Goal: Information Seeking & Learning: Learn about a topic

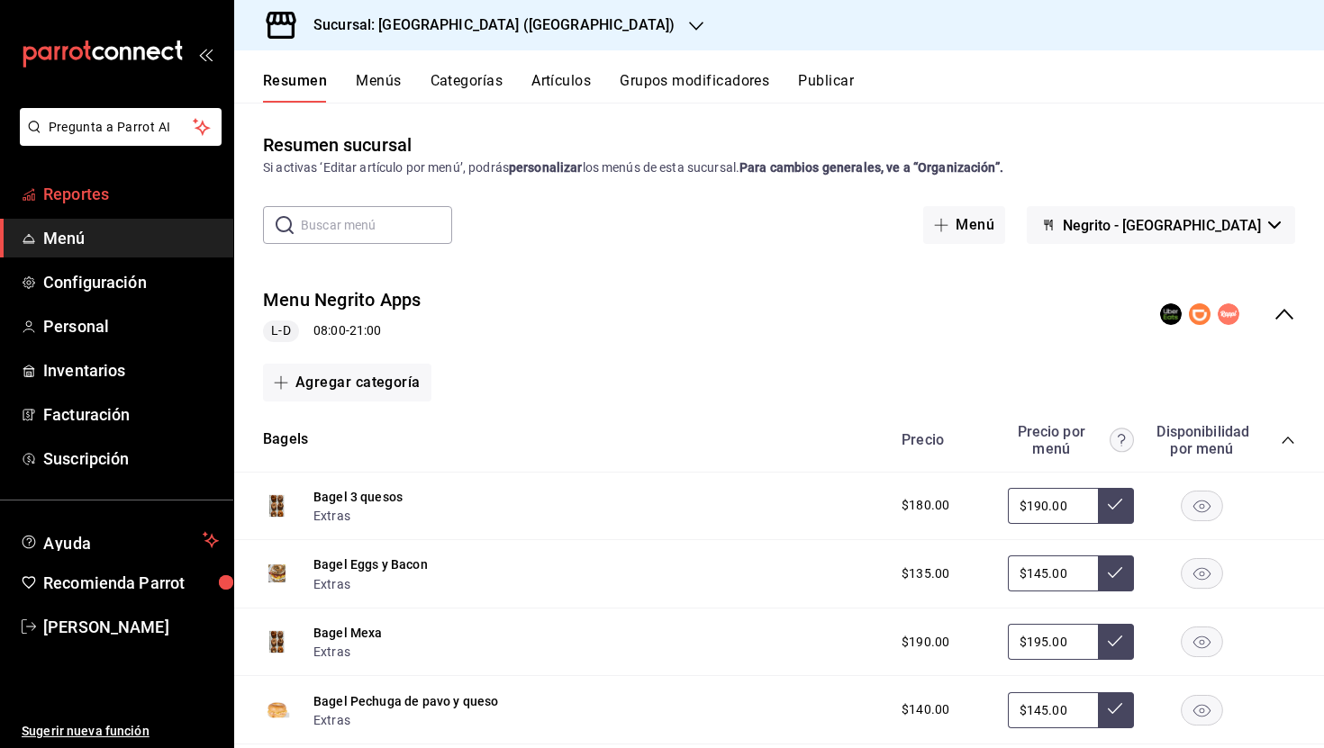
click at [62, 206] on link "Reportes" at bounding box center [116, 194] width 233 height 39
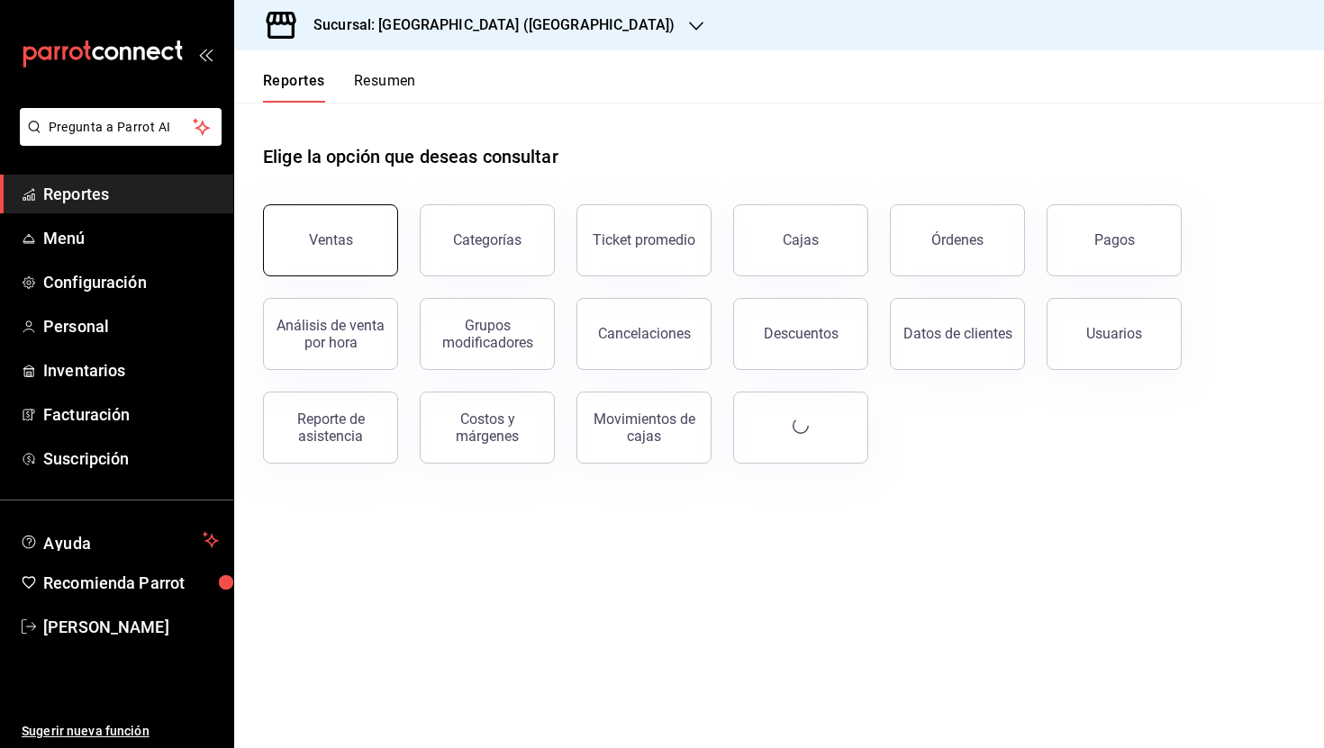
click at [318, 238] on div "Ventas" at bounding box center [331, 239] width 44 height 17
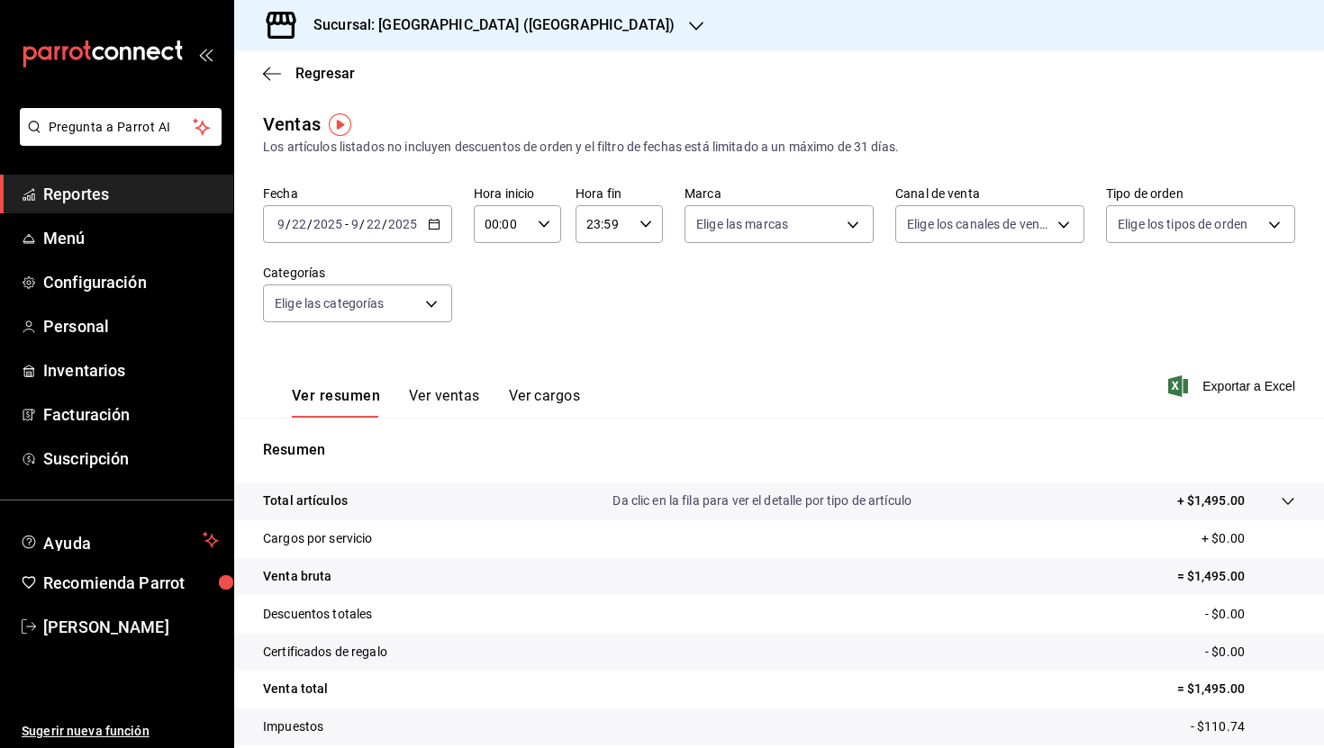
click at [443, 389] on button "Ver ventas" at bounding box center [444, 402] width 71 height 31
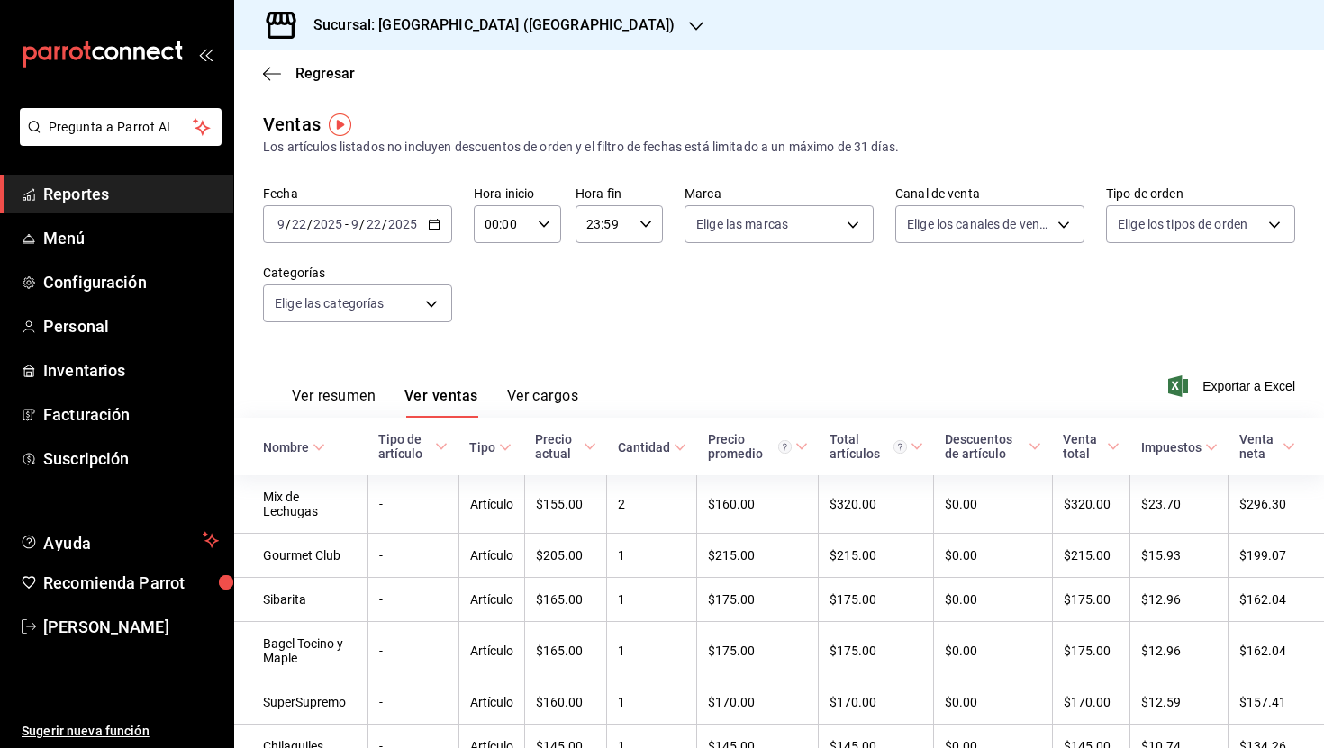
click at [338, 405] on button "Ver resumen" at bounding box center [334, 402] width 84 height 31
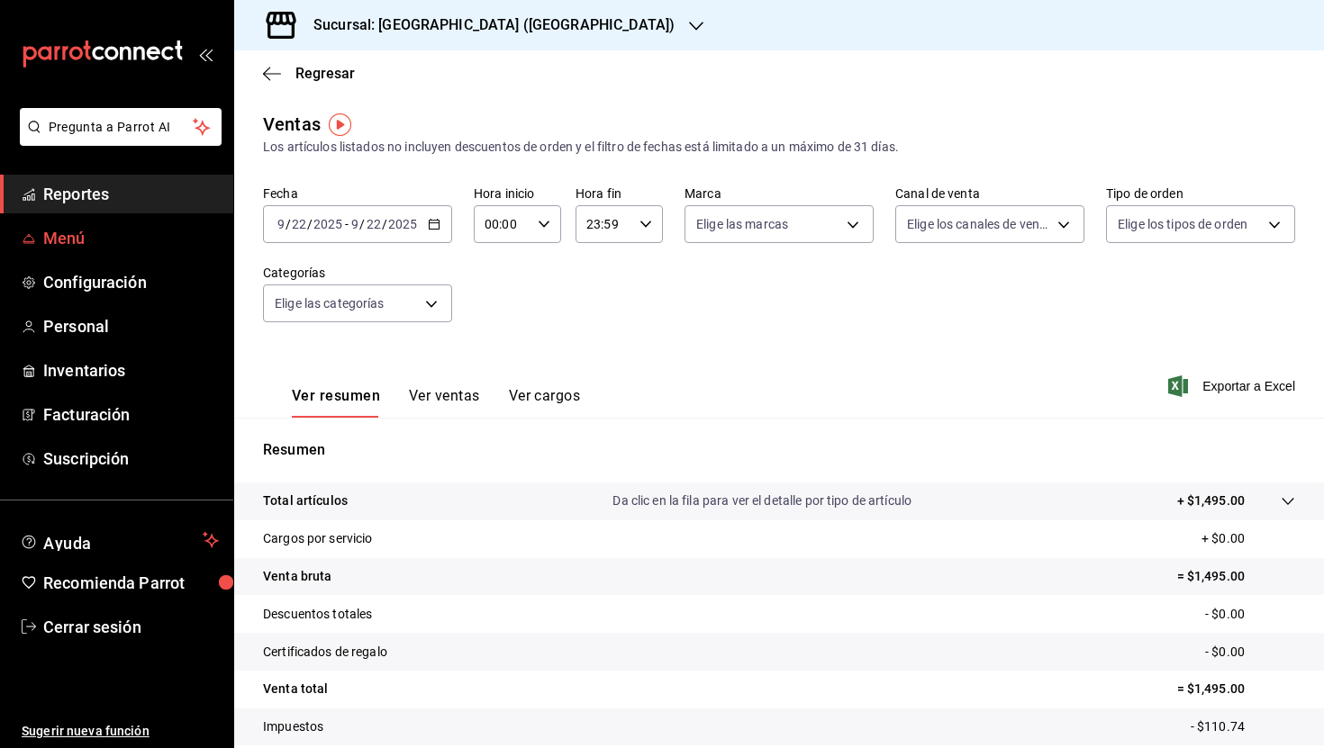
click at [84, 241] on span "Menú" at bounding box center [131, 238] width 176 height 24
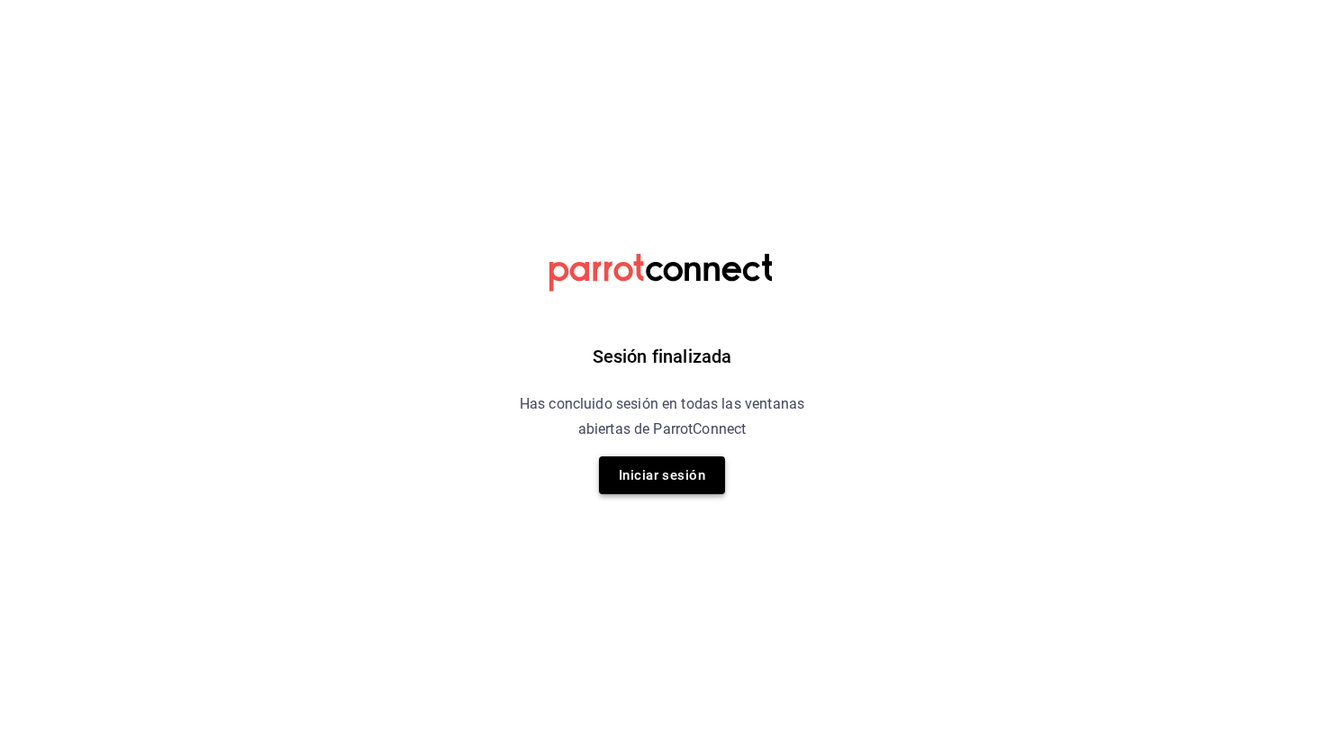
click at [673, 480] on button "Iniciar sesión" at bounding box center [662, 475] width 126 height 38
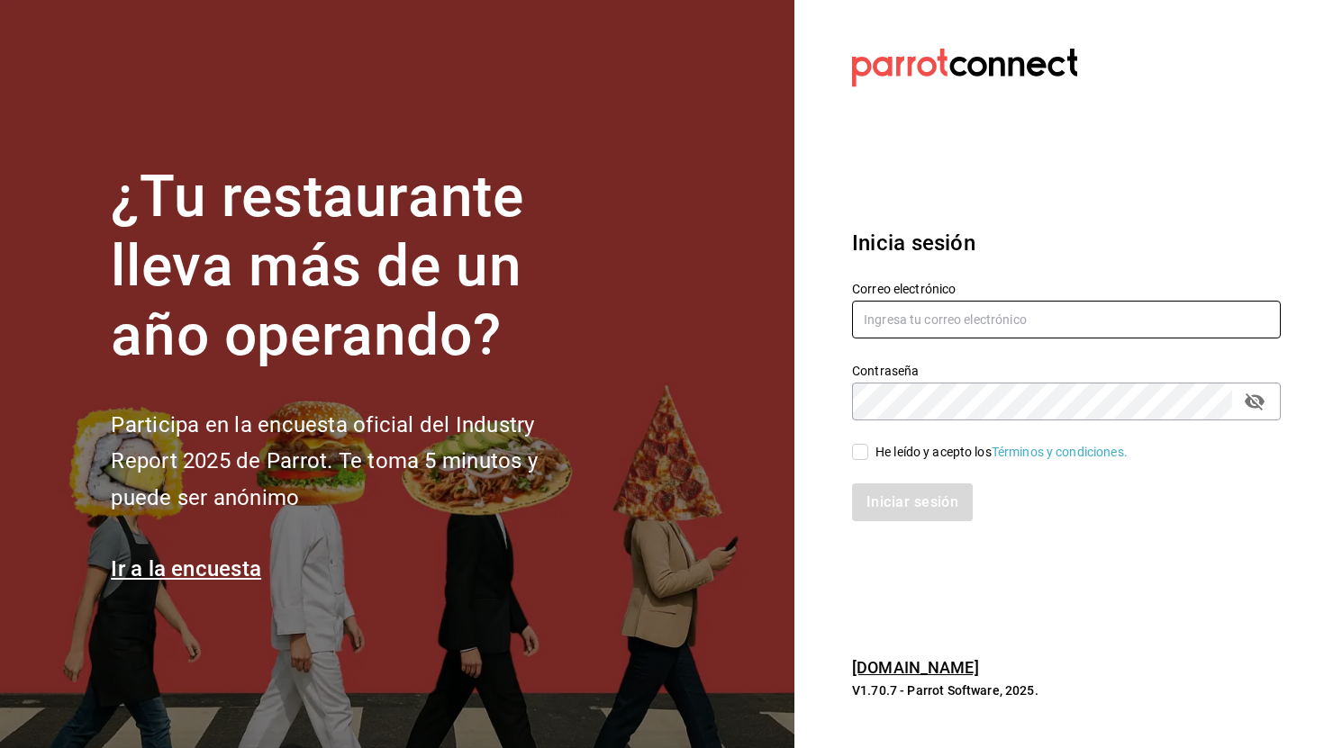
click at [881, 329] on input "text" at bounding box center [1066, 320] width 429 height 38
type input "ruth.aguilar.dominguez@gmail.com"
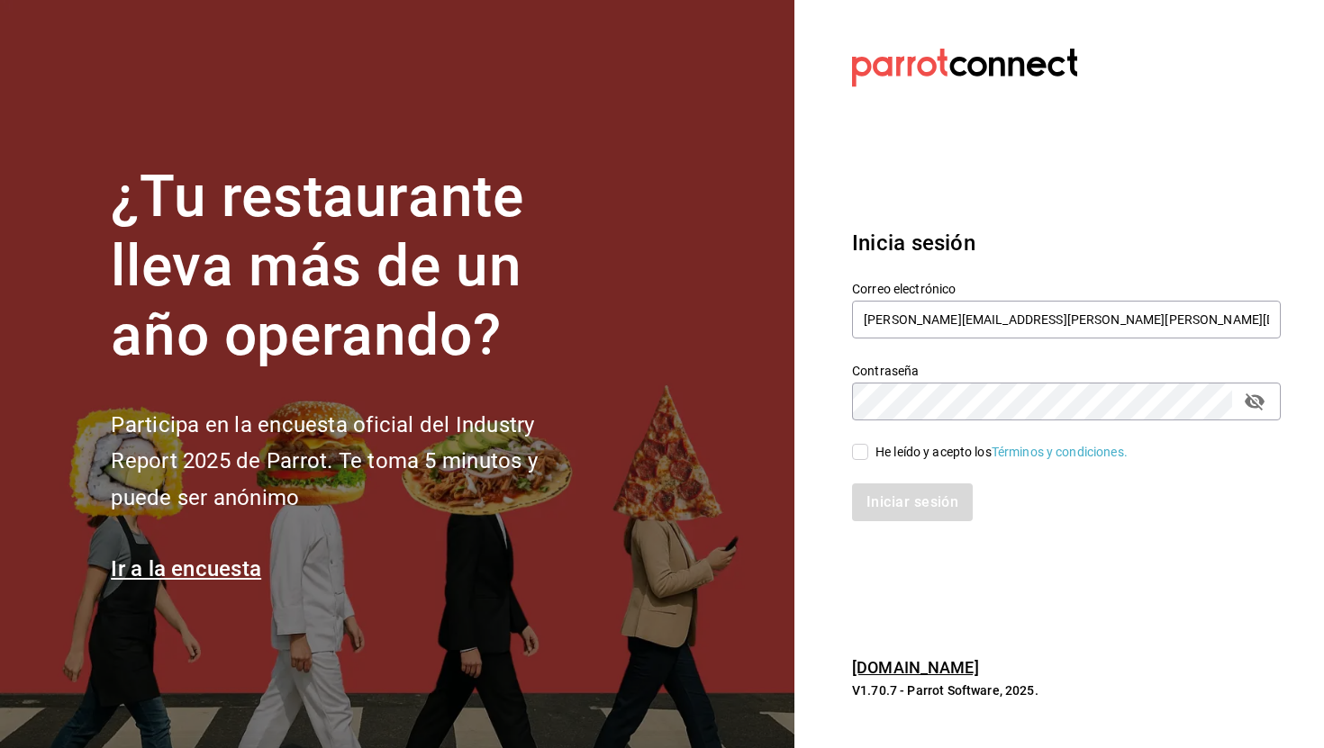
click at [863, 448] on input "He leído y acepto los Términos y condiciones." at bounding box center [860, 452] width 16 height 16
checkbox input "true"
click at [915, 500] on button "Iniciar sesión" at bounding box center [913, 502] width 122 height 38
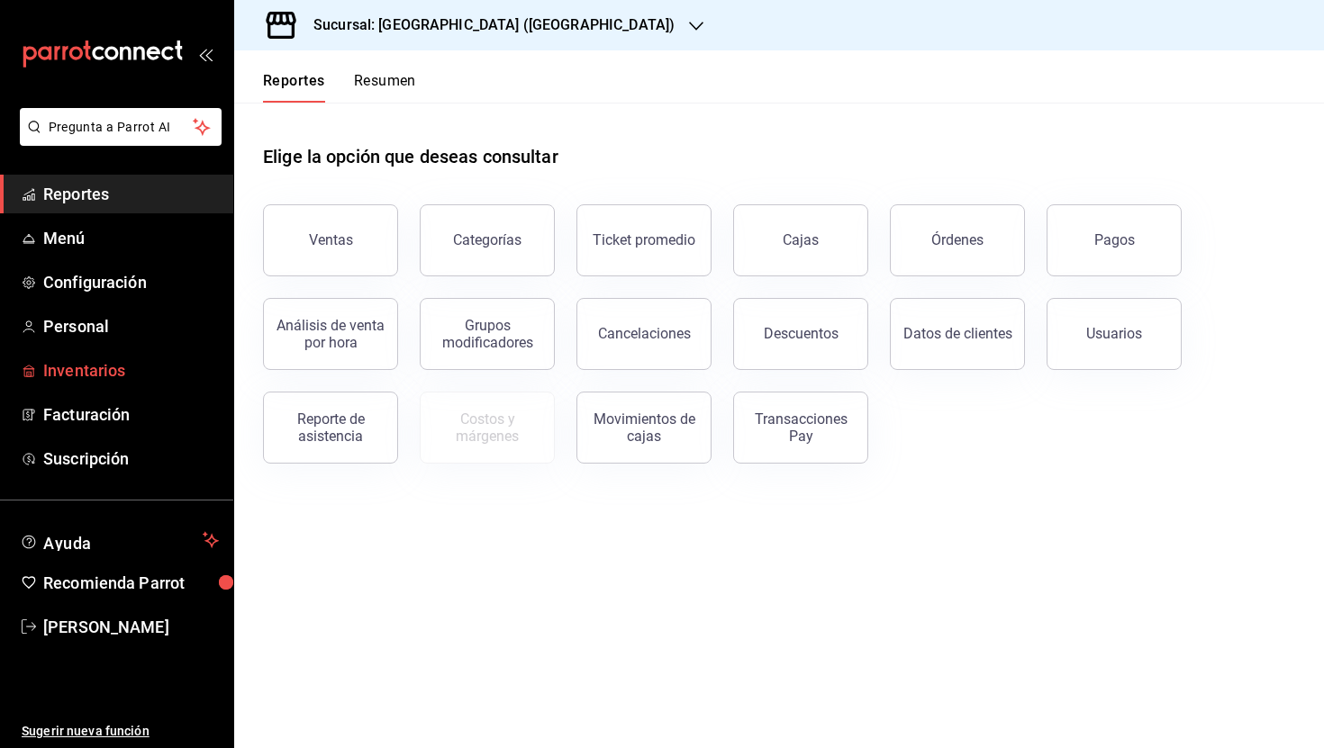
click at [89, 367] on span "Inventarios" at bounding box center [131, 370] width 176 height 24
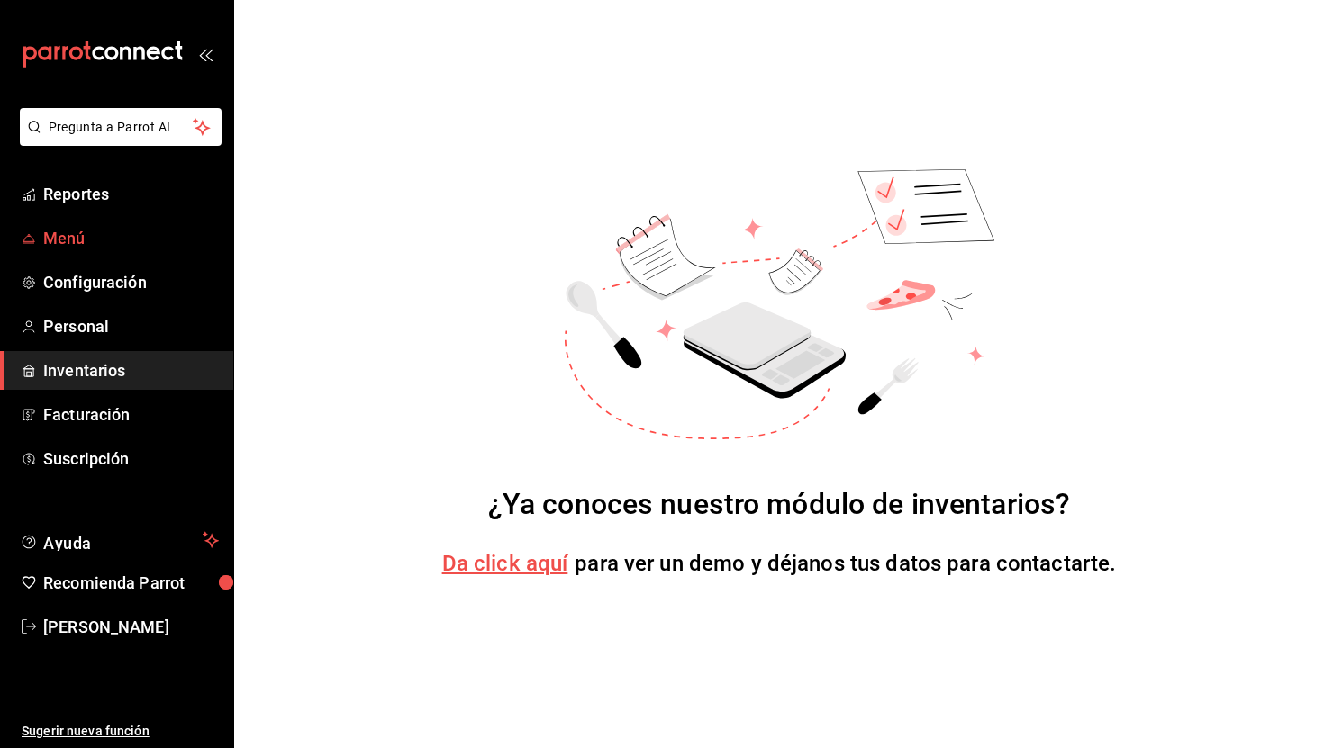
click at [93, 239] on span "Menú" at bounding box center [131, 238] width 176 height 24
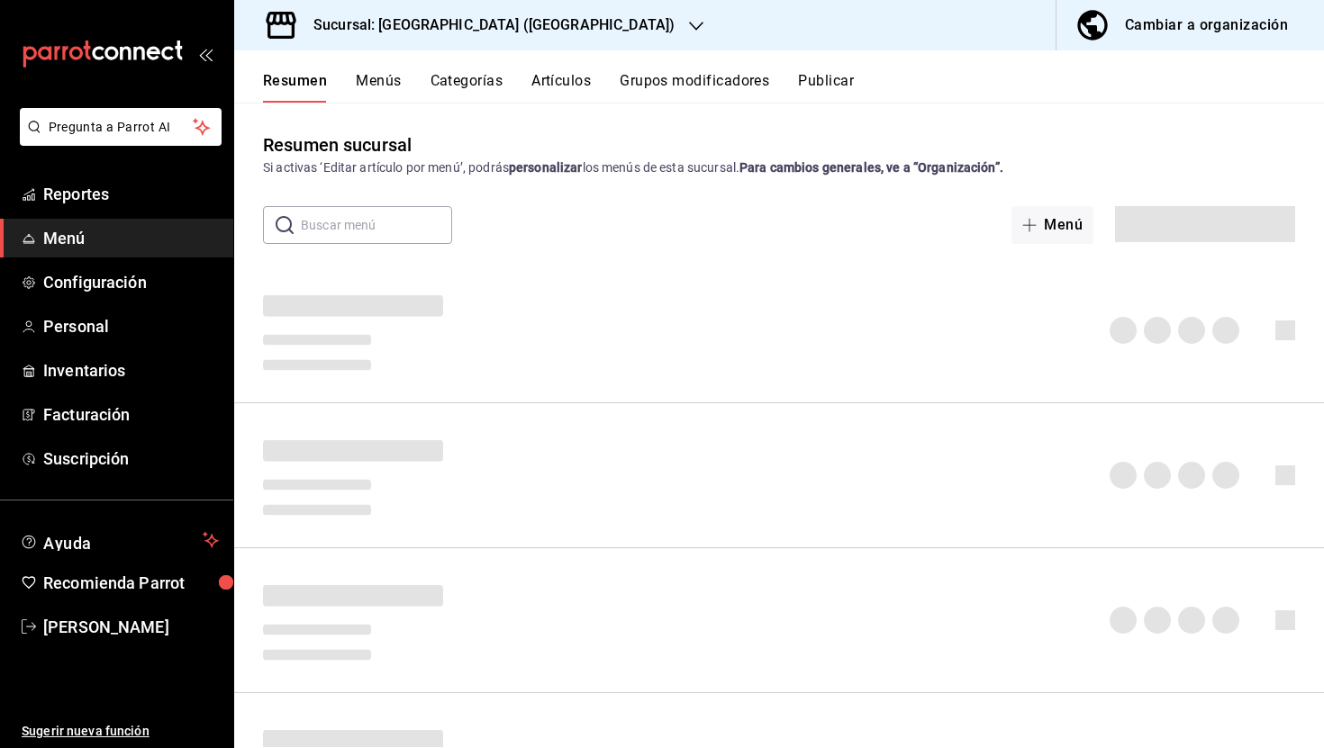
click at [414, 42] on div "Sucursal: Furia Hacienda (Chiapas)" at bounding box center [479, 25] width 462 height 50
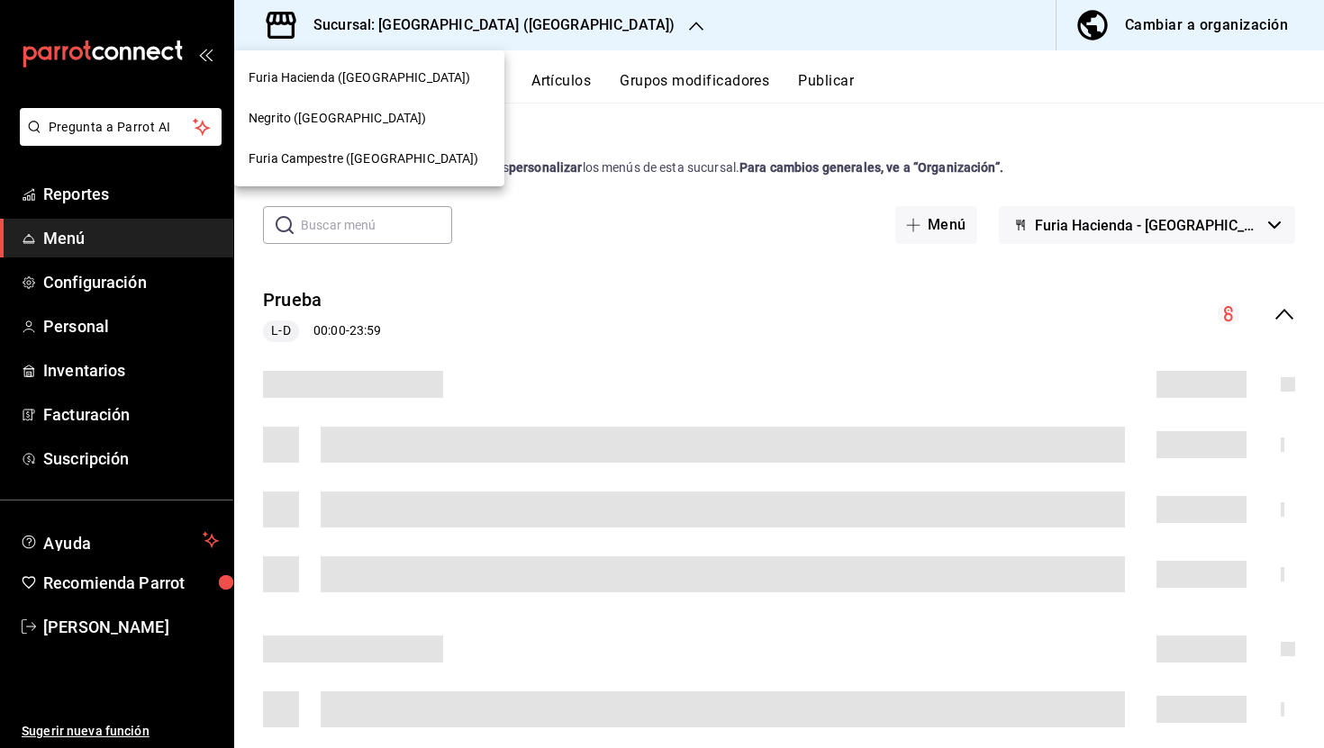
click at [348, 130] on div "Negrito (Chiapas)" at bounding box center [369, 118] width 270 height 41
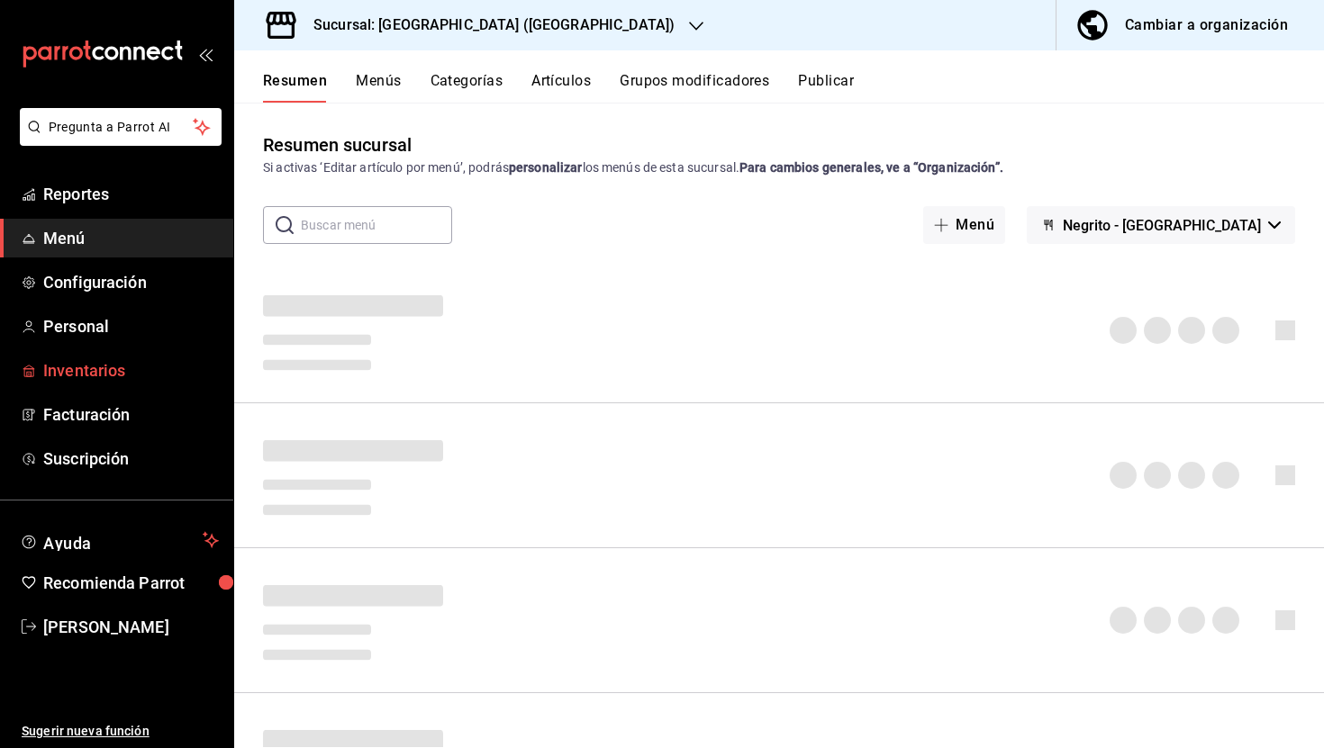
click at [88, 372] on span "Inventarios" at bounding box center [131, 370] width 176 height 24
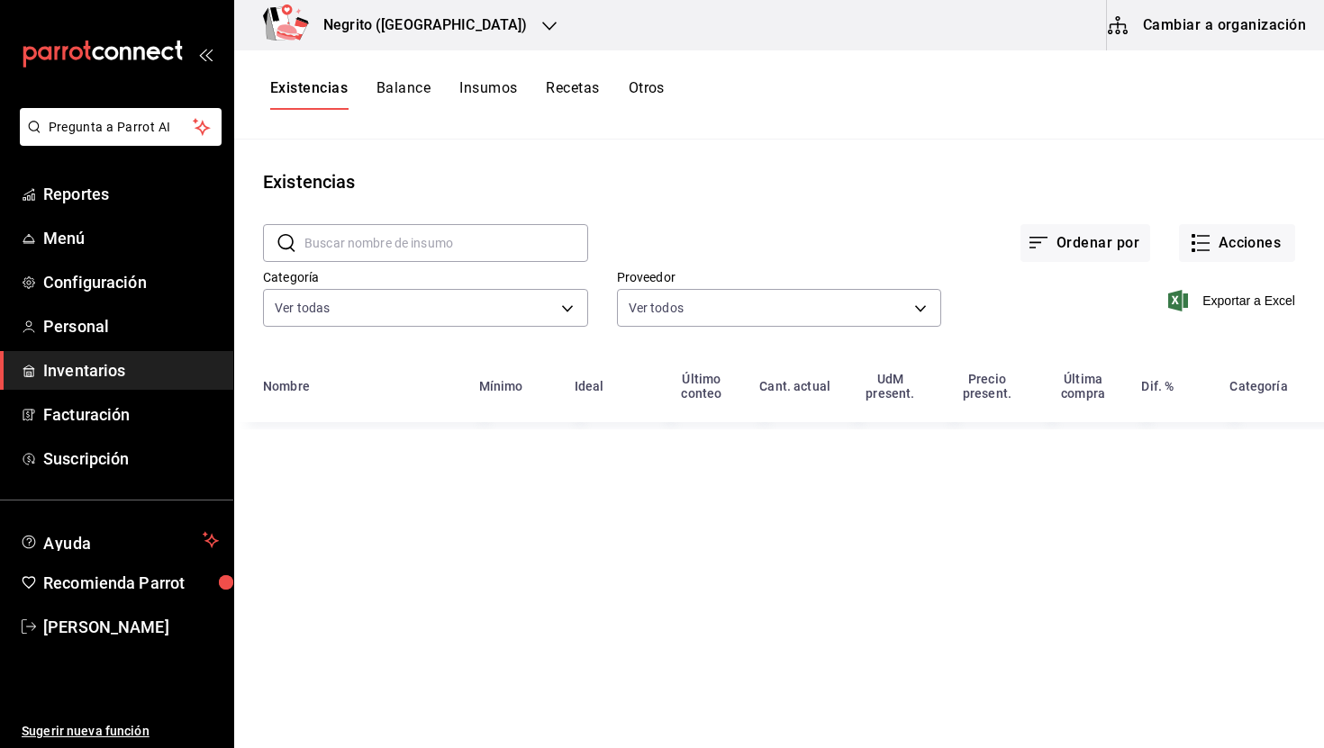
click at [584, 90] on button "Recetas" at bounding box center [572, 94] width 53 height 31
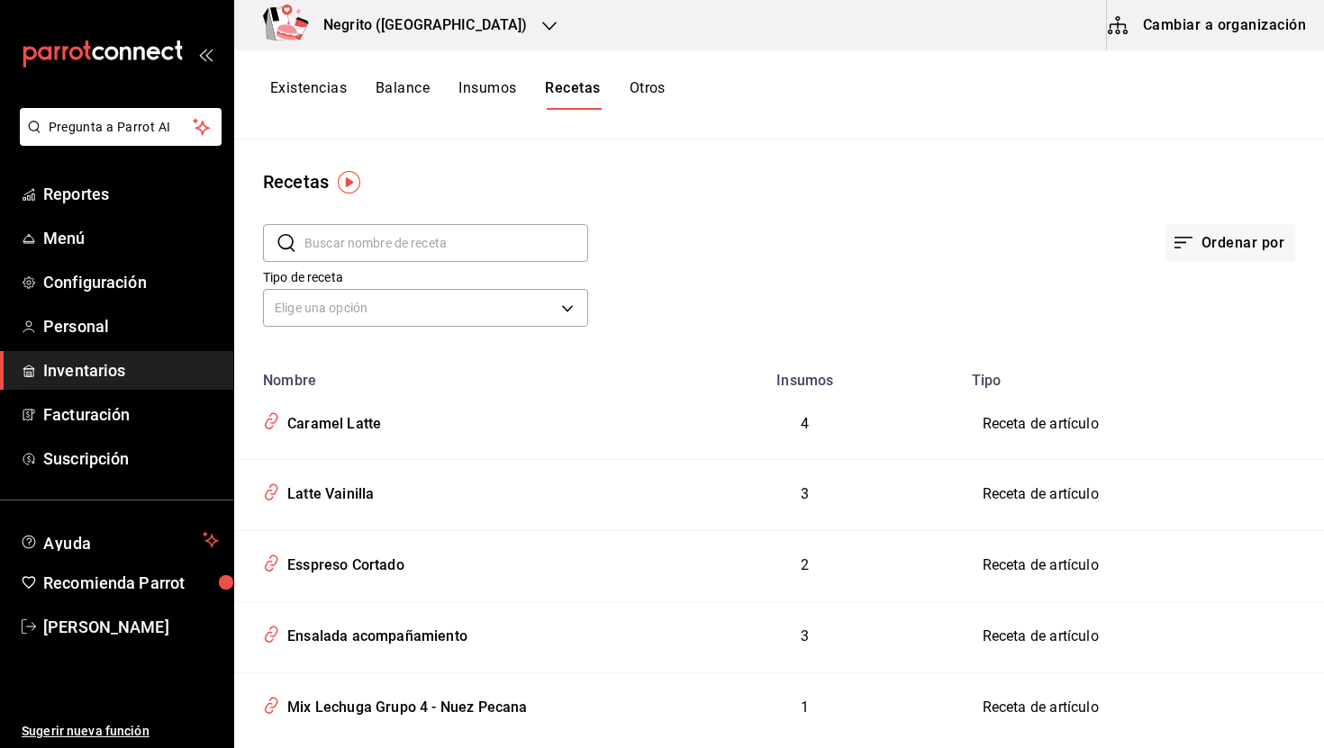
click at [359, 244] on input "text" at bounding box center [446, 243] width 284 height 36
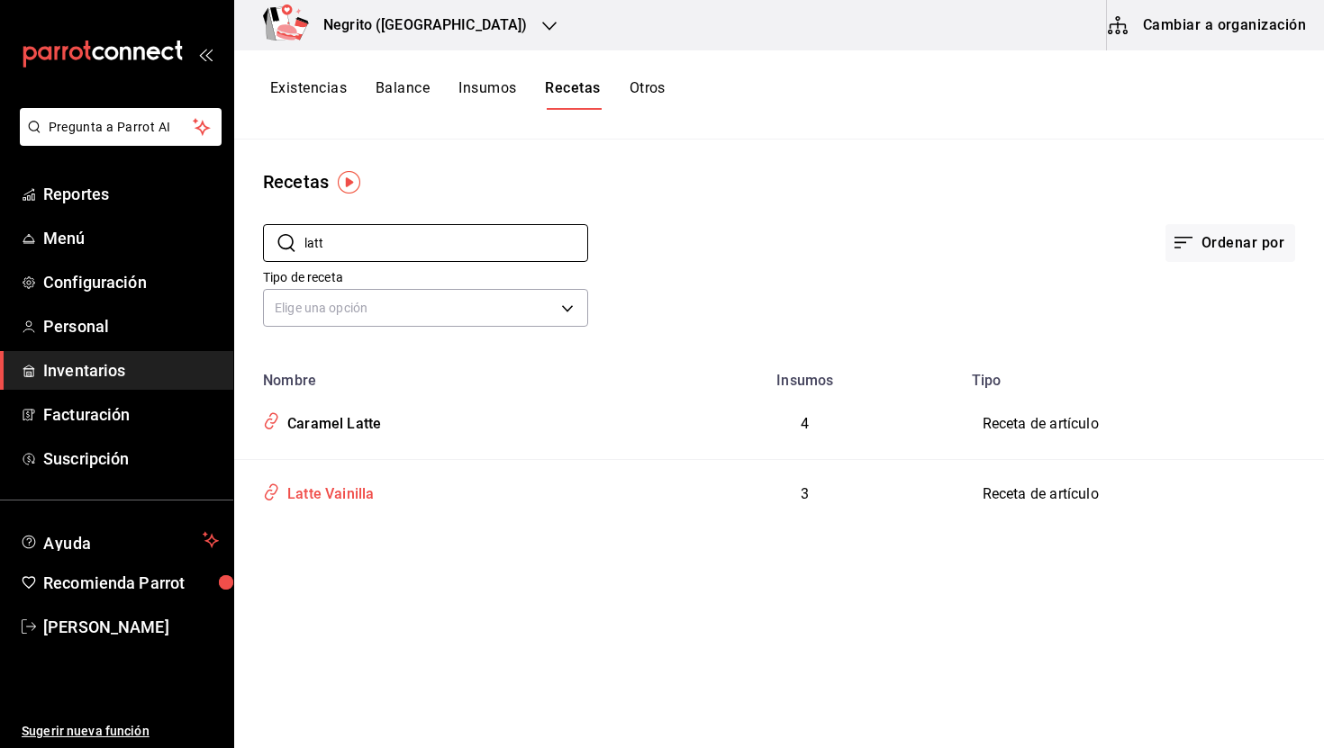
type input "latt"
click at [331, 492] on div "Latte Vainilla" at bounding box center [327, 491] width 94 height 28
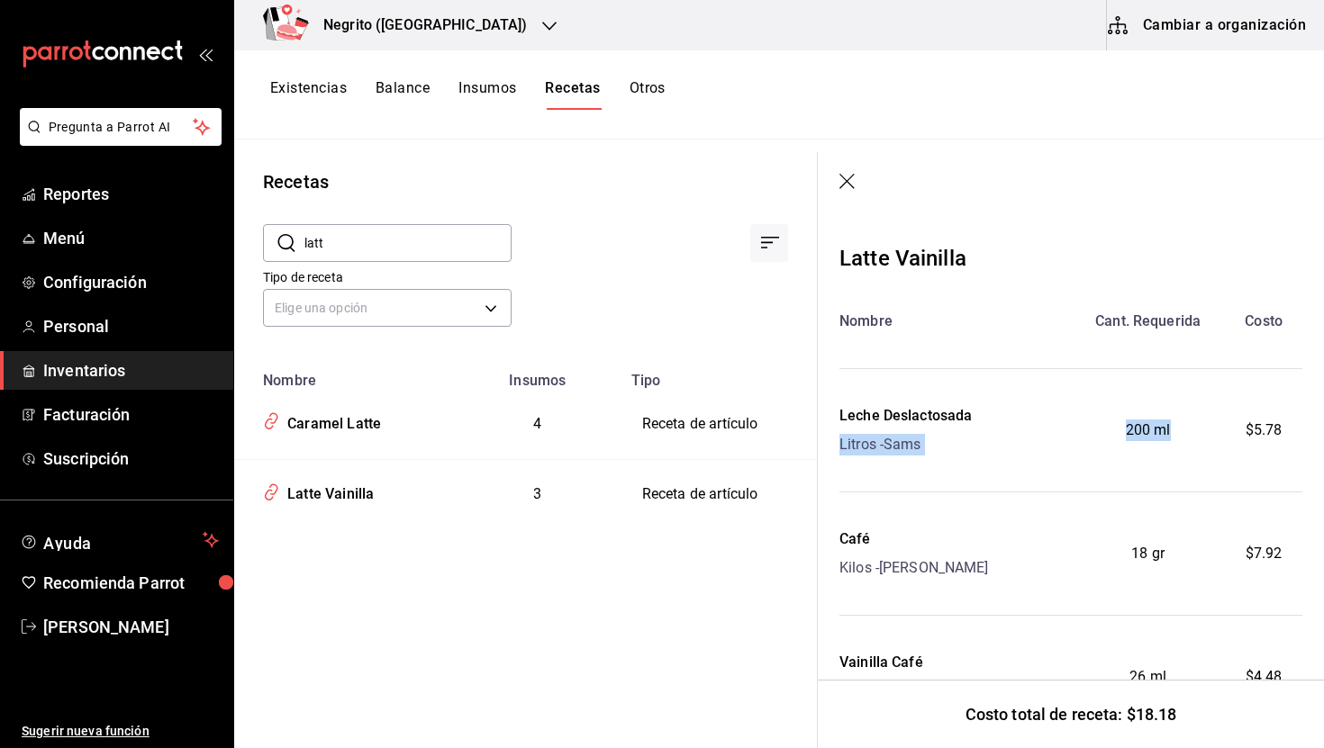
drag, startPoint x: 1178, startPoint y: 428, endPoint x: 1074, endPoint y: 429, distance: 103.5
click at [1065, 429] on div "Leche Deslactosada Litros - Sams 200 ml $5.78" at bounding box center [1070, 430] width 463 height 50
drag, startPoint x: 1288, startPoint y: 426, endPoint x: 1220, endPoint y: 427, distance: 68.4
click at [1220, 427] on div "Leche Deslactosada Litros - Sams 200 ml $5.78" at bounding box center [1070, 430] width 463 height 50
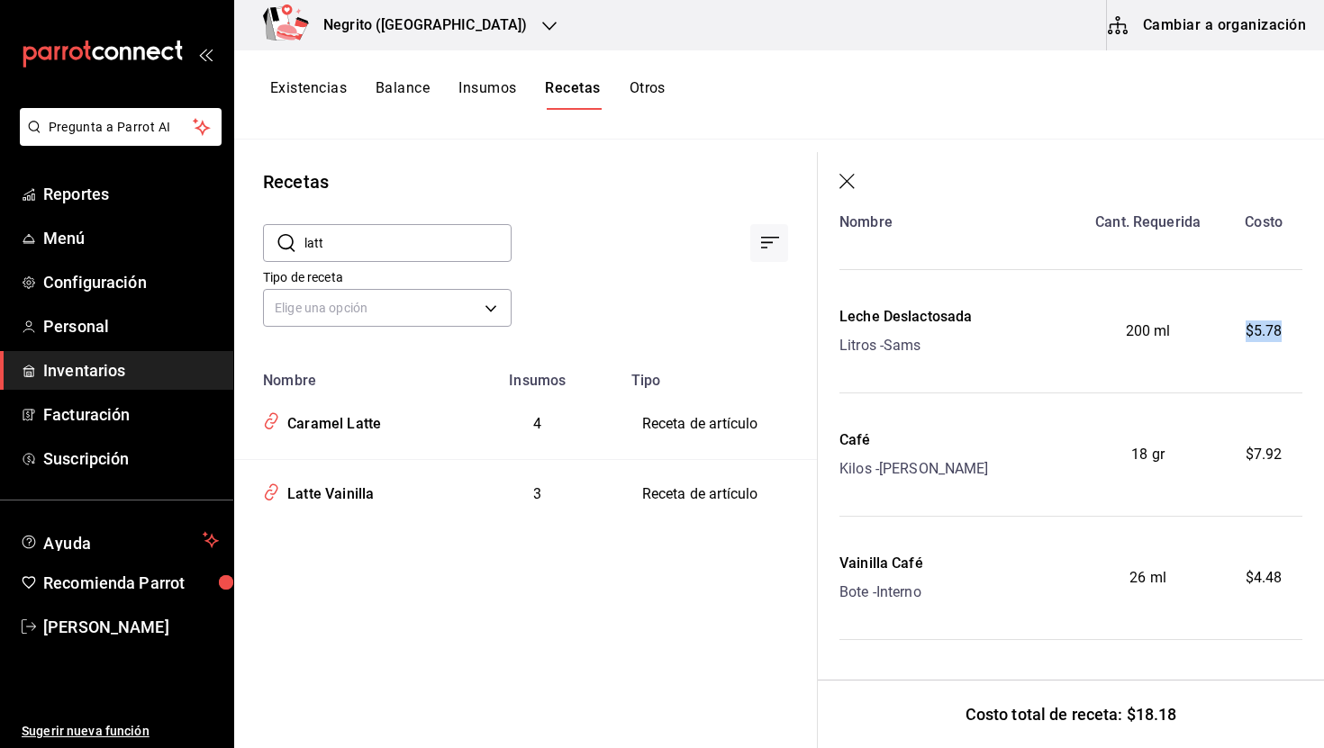
click at [849, 183] on icon "button" at bounding box center [848, 183] width 18 height 18
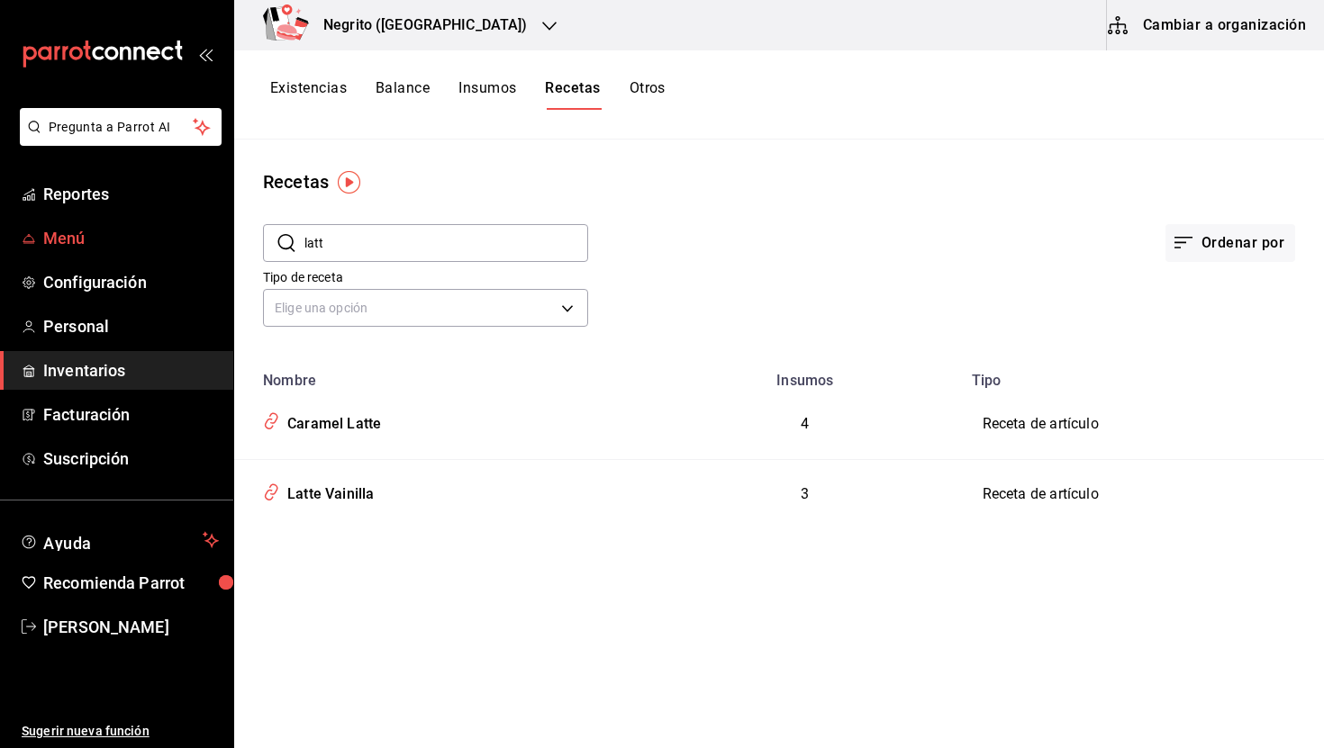
click at [87, 236] on span "Menú" at bounding box center [131, 238] width 176 height 24
